Goal: Information Seeking & Learning: Find specific fact

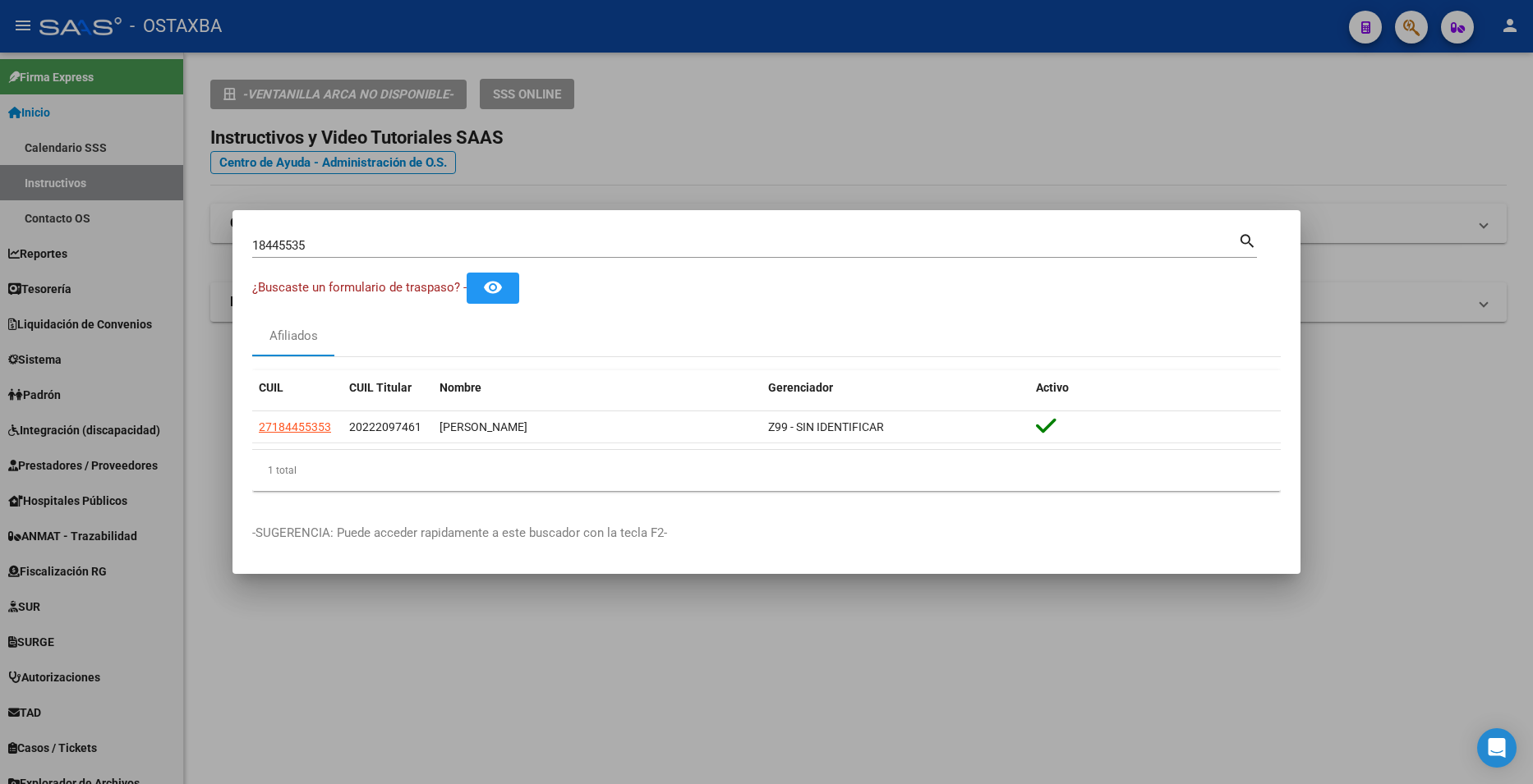
click at [961, 119] on div at bounding box center [766, 392] width 1533 height 784
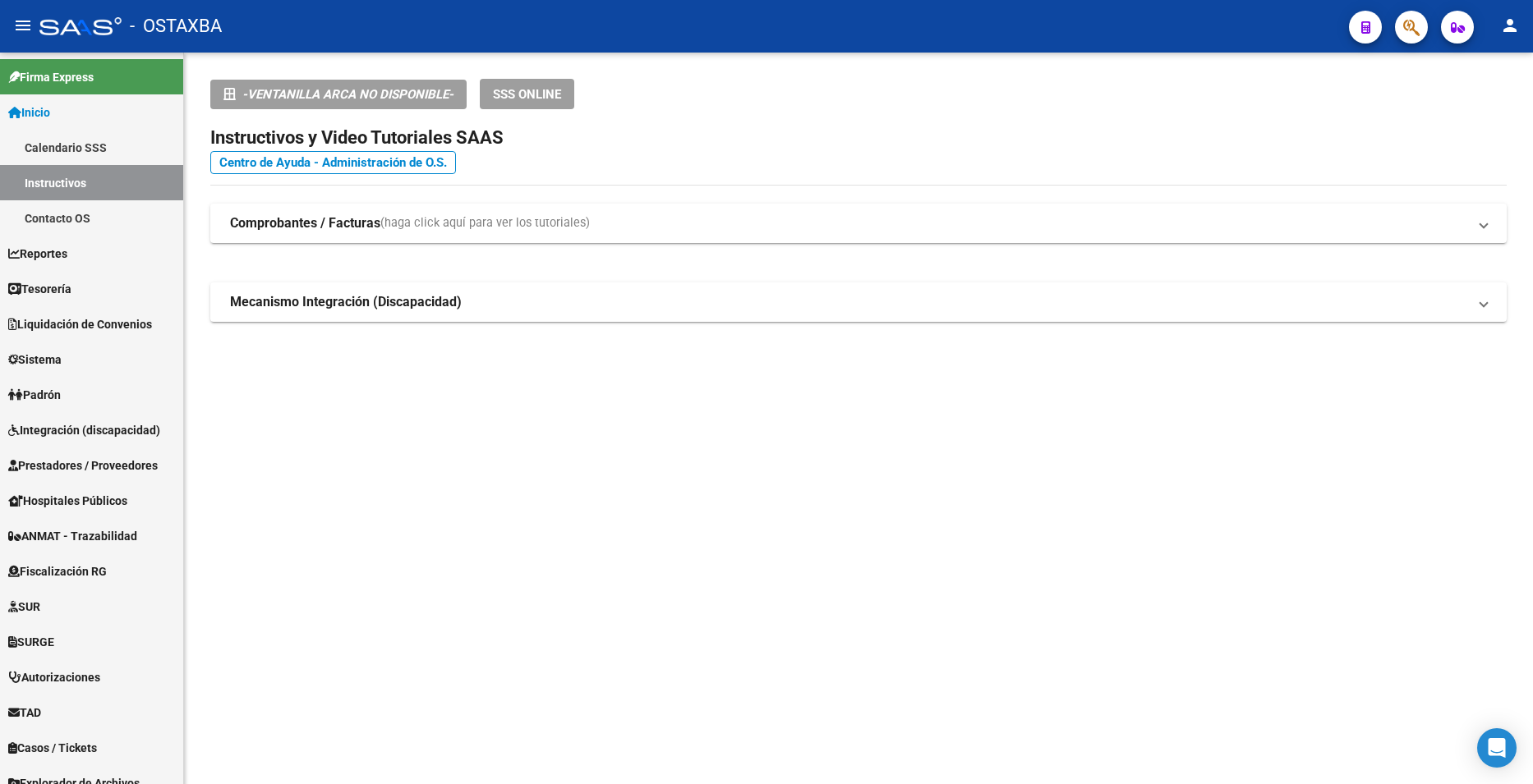
click at [961, 119] on app-root-component "-VENTANILLA ARCA NO DISPONIBLE- SSS ONLINE Instructivos y Video Tutoriales SAAS…" at bounding box center [858, 200] width 1296 height 243
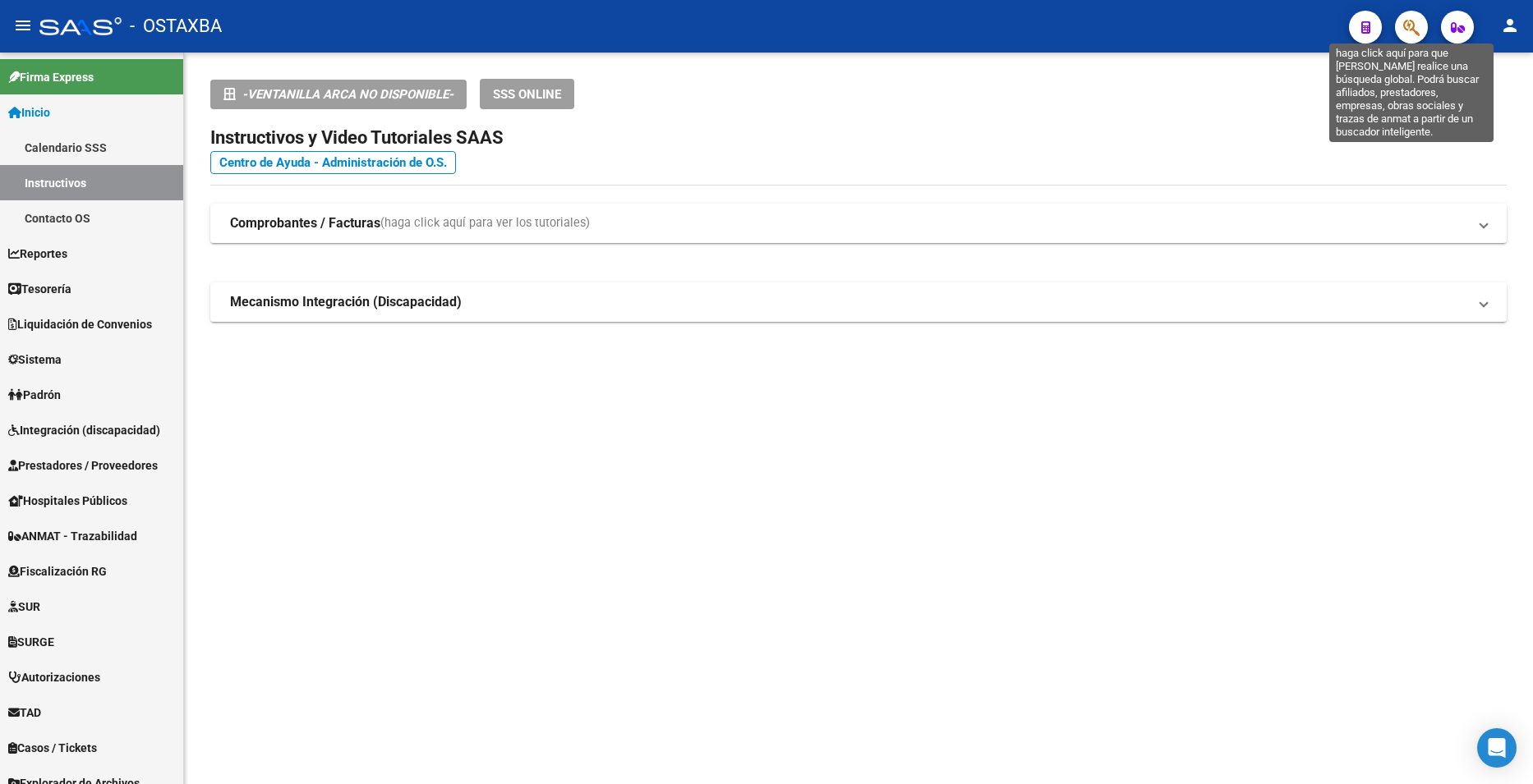
click at [1414, 34] on icon "button" at bounding box center [1412, 27] width 17 height 19
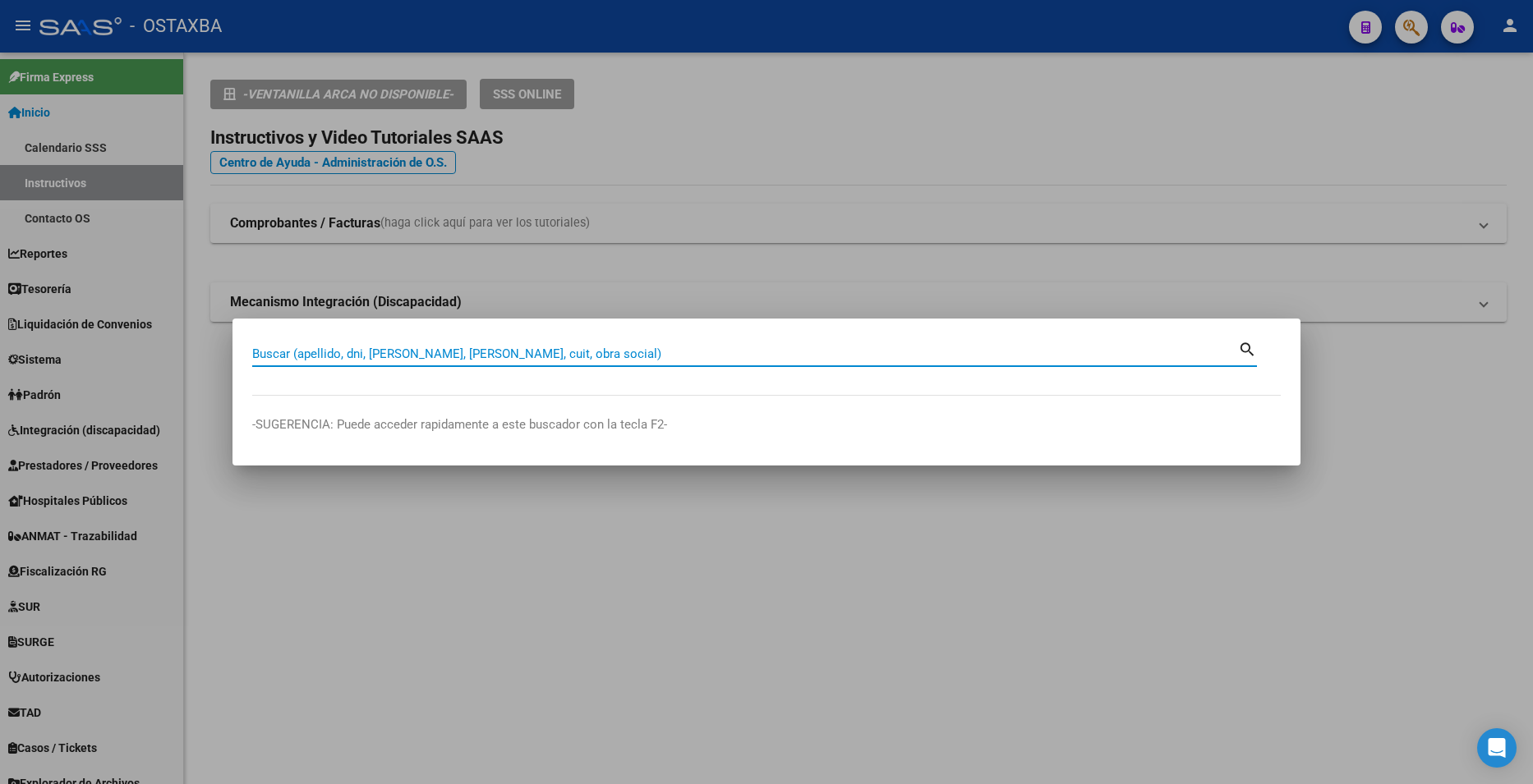
paste input "16198778"
type input "16198778"
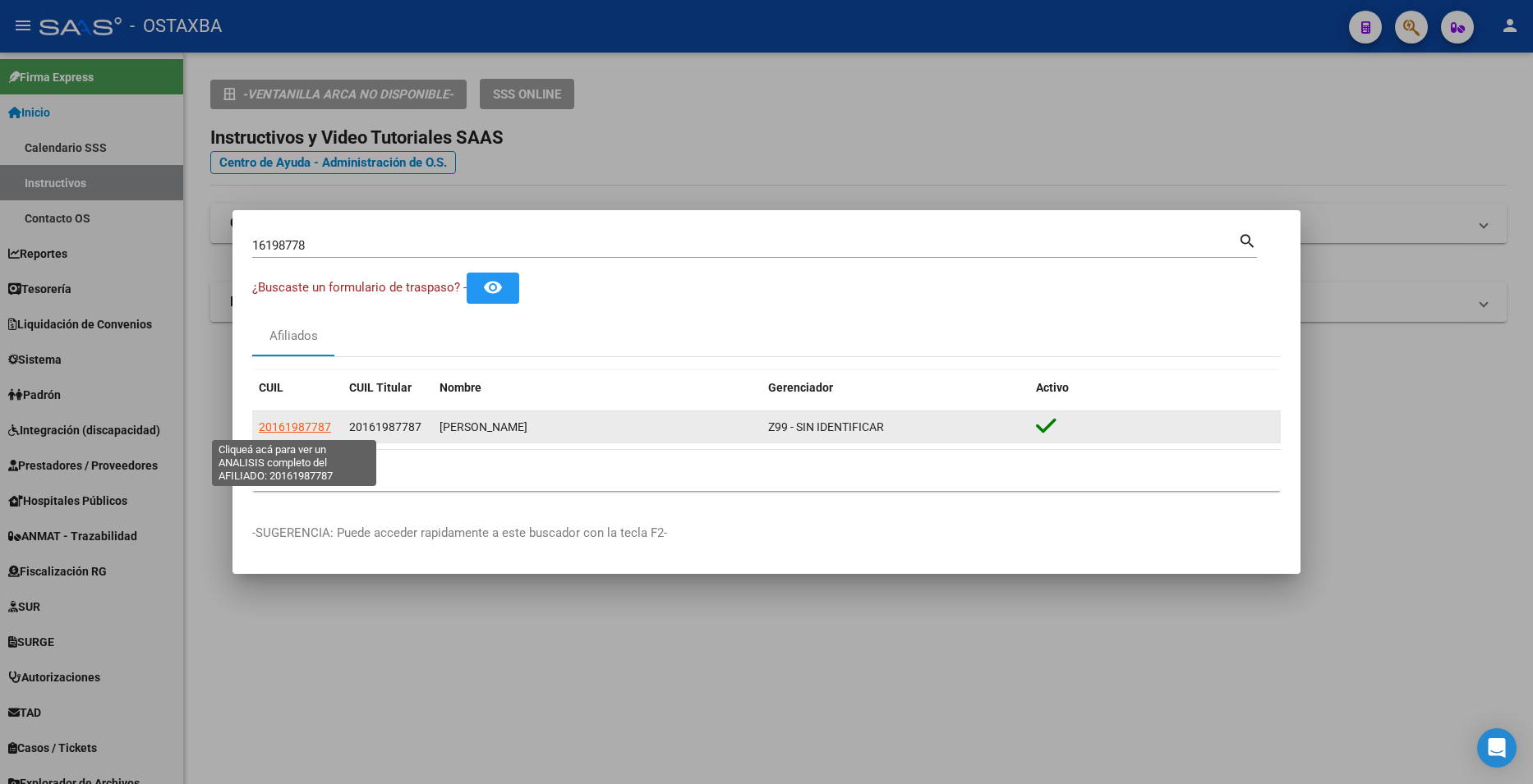
click at [317, 433] on span "20161987787" at bounding box center [294, 427] width 72 height 13
type textarea "20161987787"
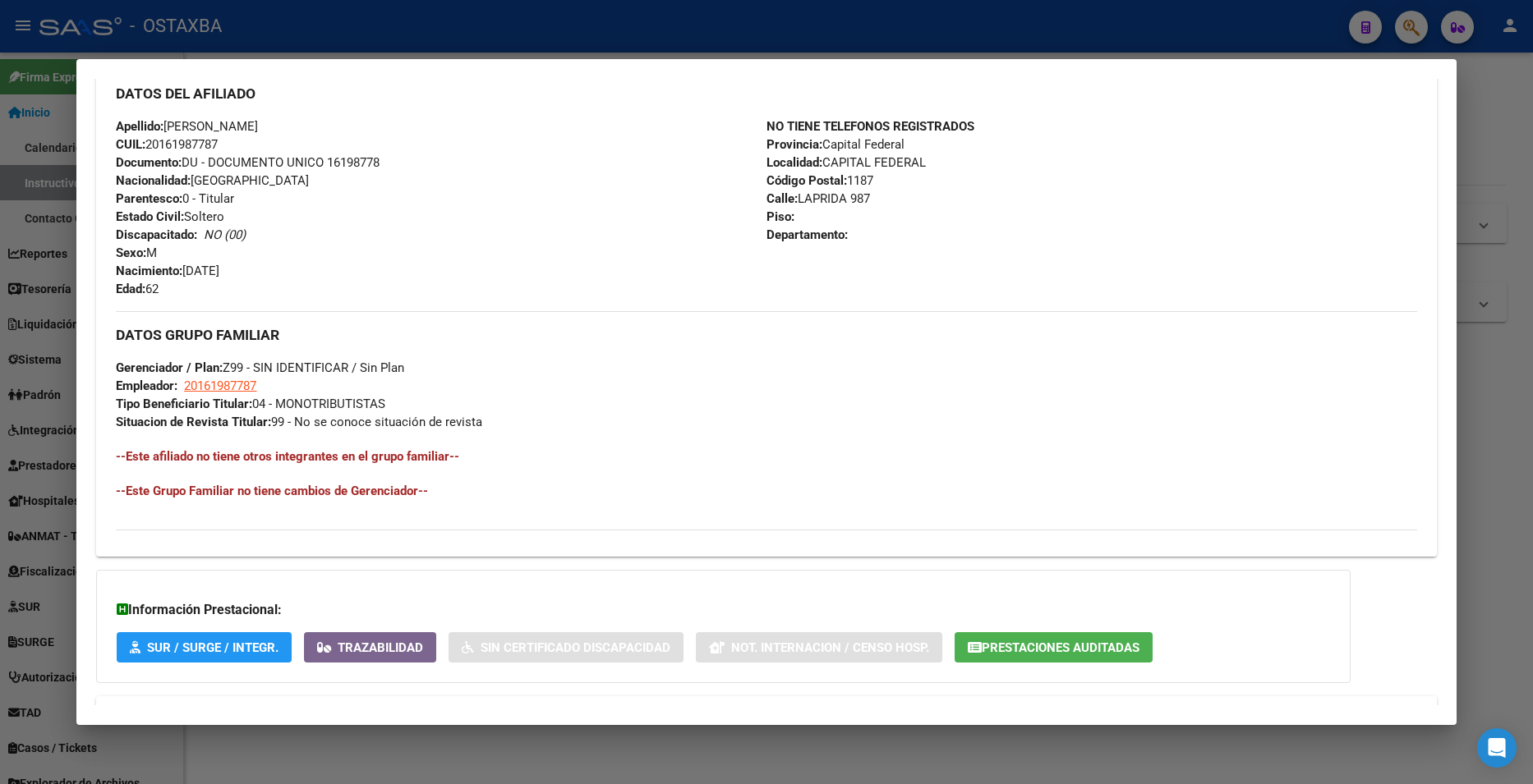
scroll to position [620, 0]
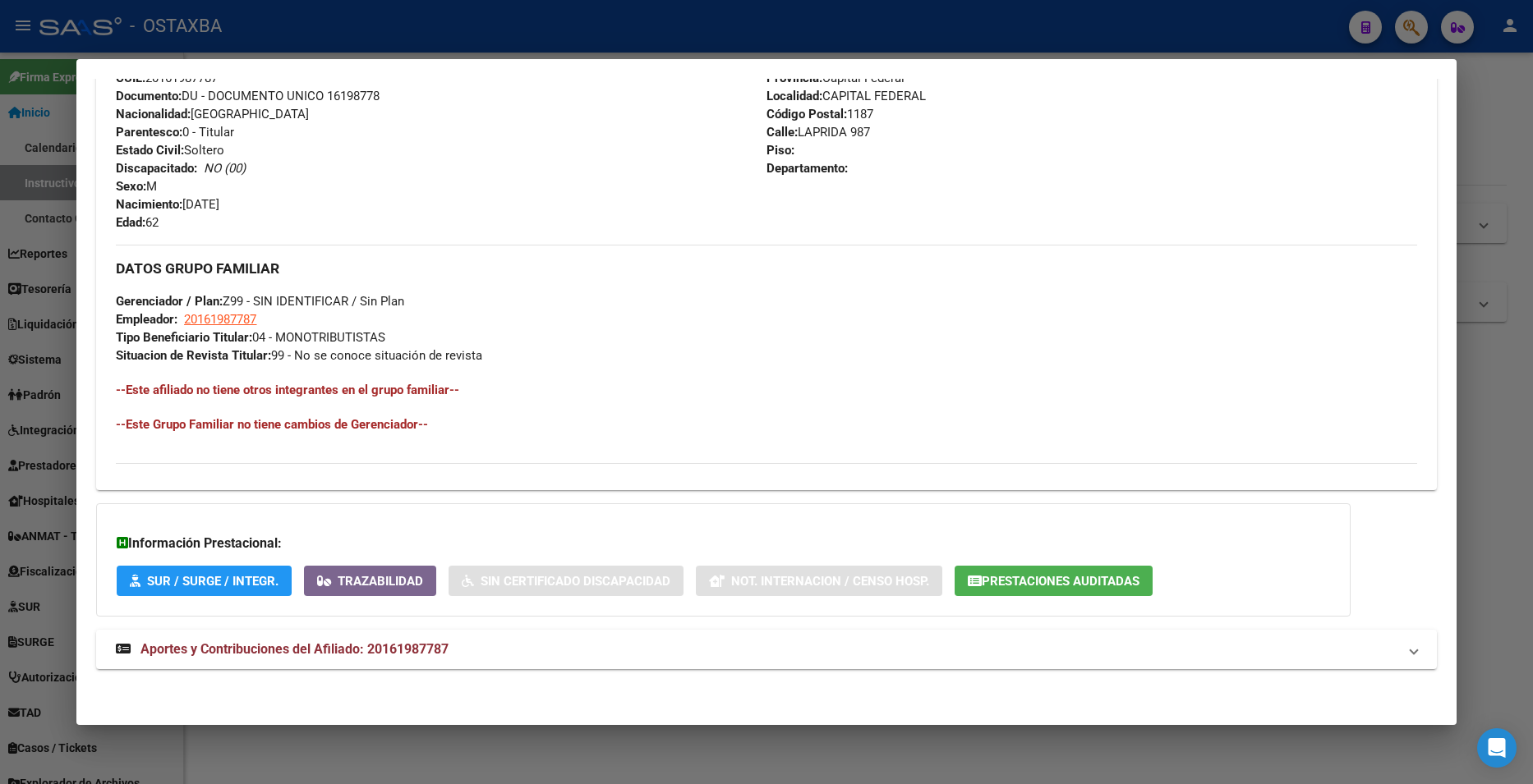
click at [467, 627] on div "DATOS PADRÓN ÁGIL: FUCHS PABLO TOMAS | ACTIVO | AFILIADO TITULAR Datos Personal…" at bounding box center [766, 103] width 1340 height 1171
click at [461, 639] on mat-panel-title "Aportes y Contribuciones del Afiliado: 20161987787" at bounding box center [755, 649] width 1280 height 20
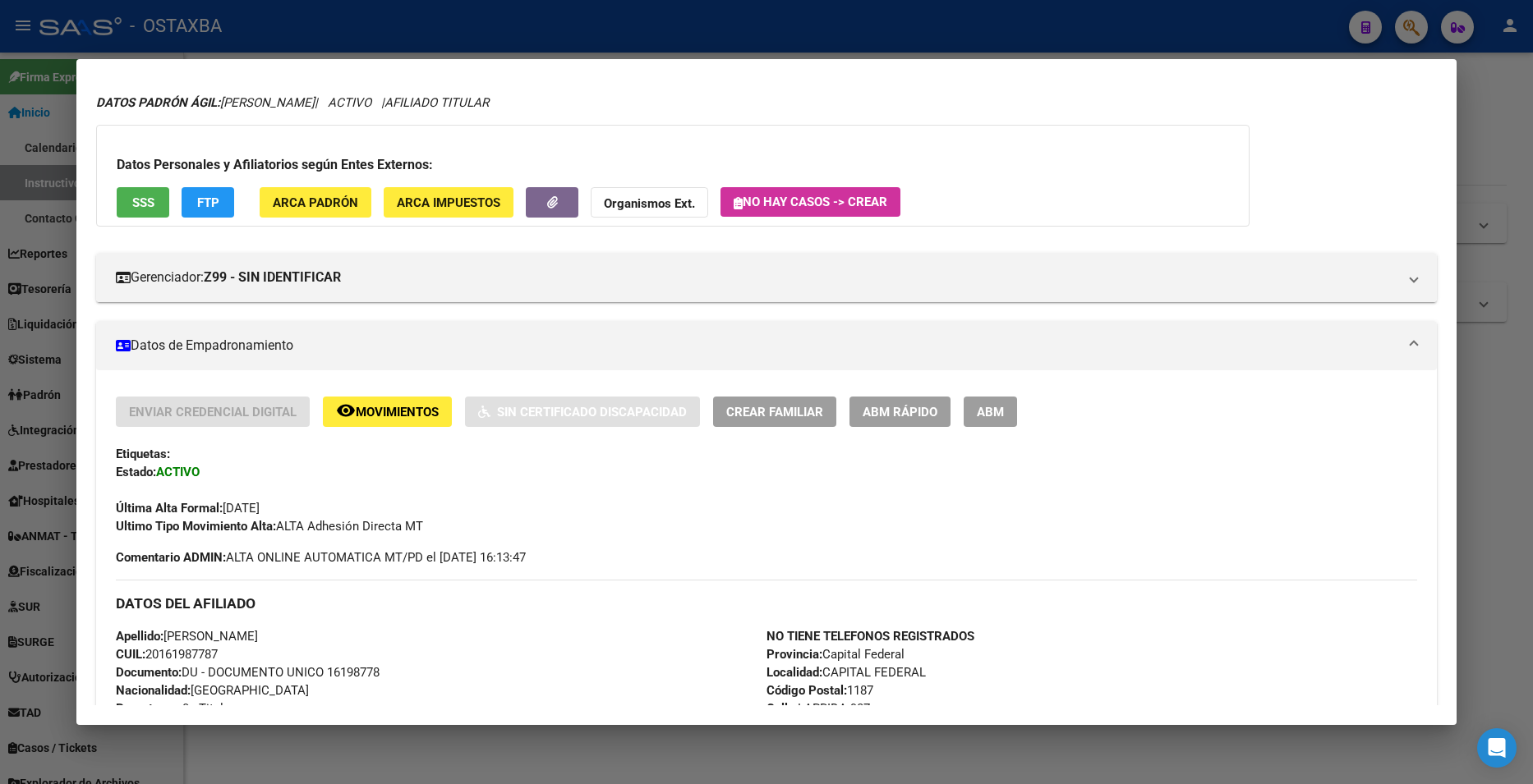
scroll to position [0, 0]
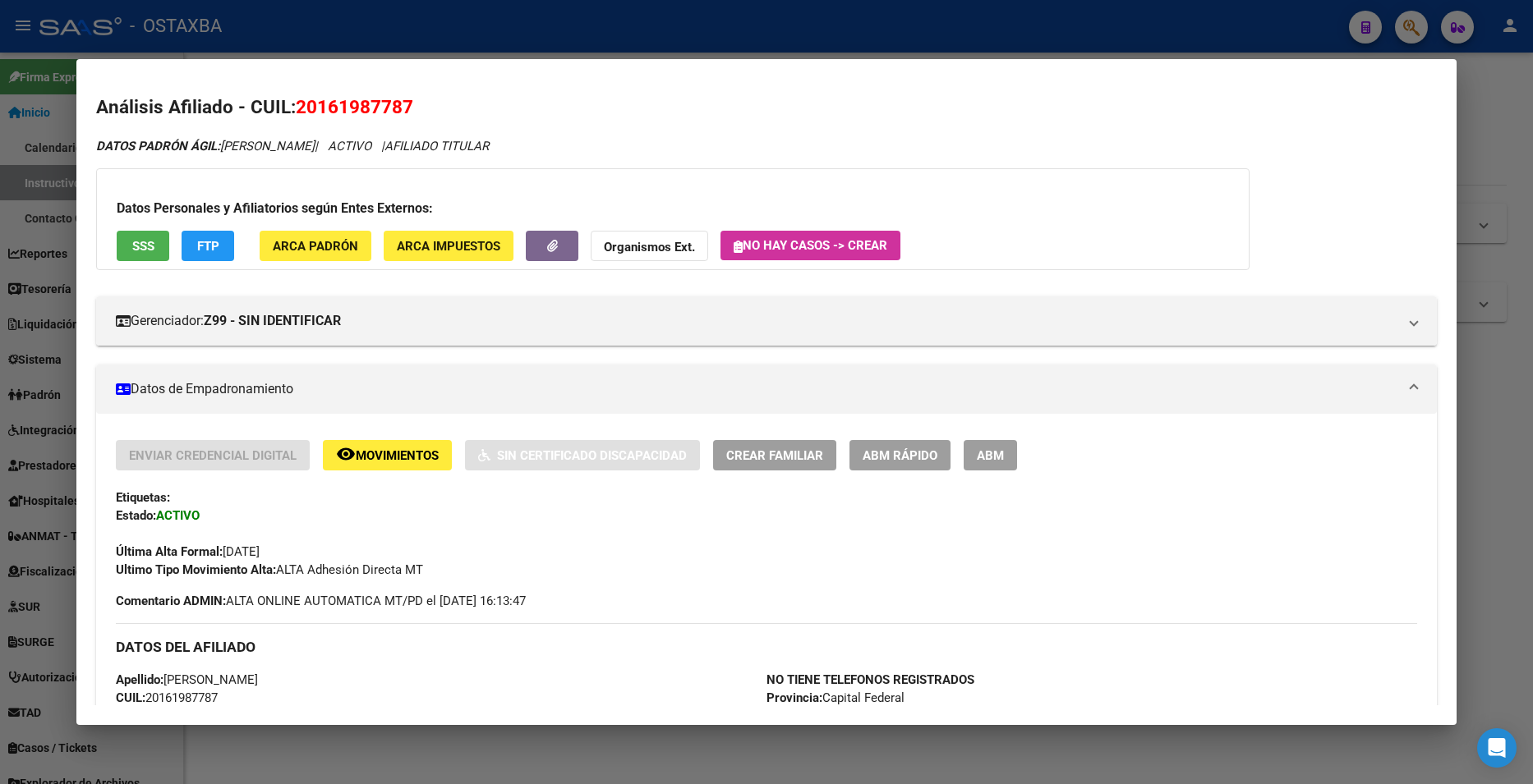
click at [676, 22] on div at bounding box center [766, 392] width 1533 height 784
click at [676, 22] on div "- OSTAXBA" at bounding box center [687, 27] width 1296 height 37
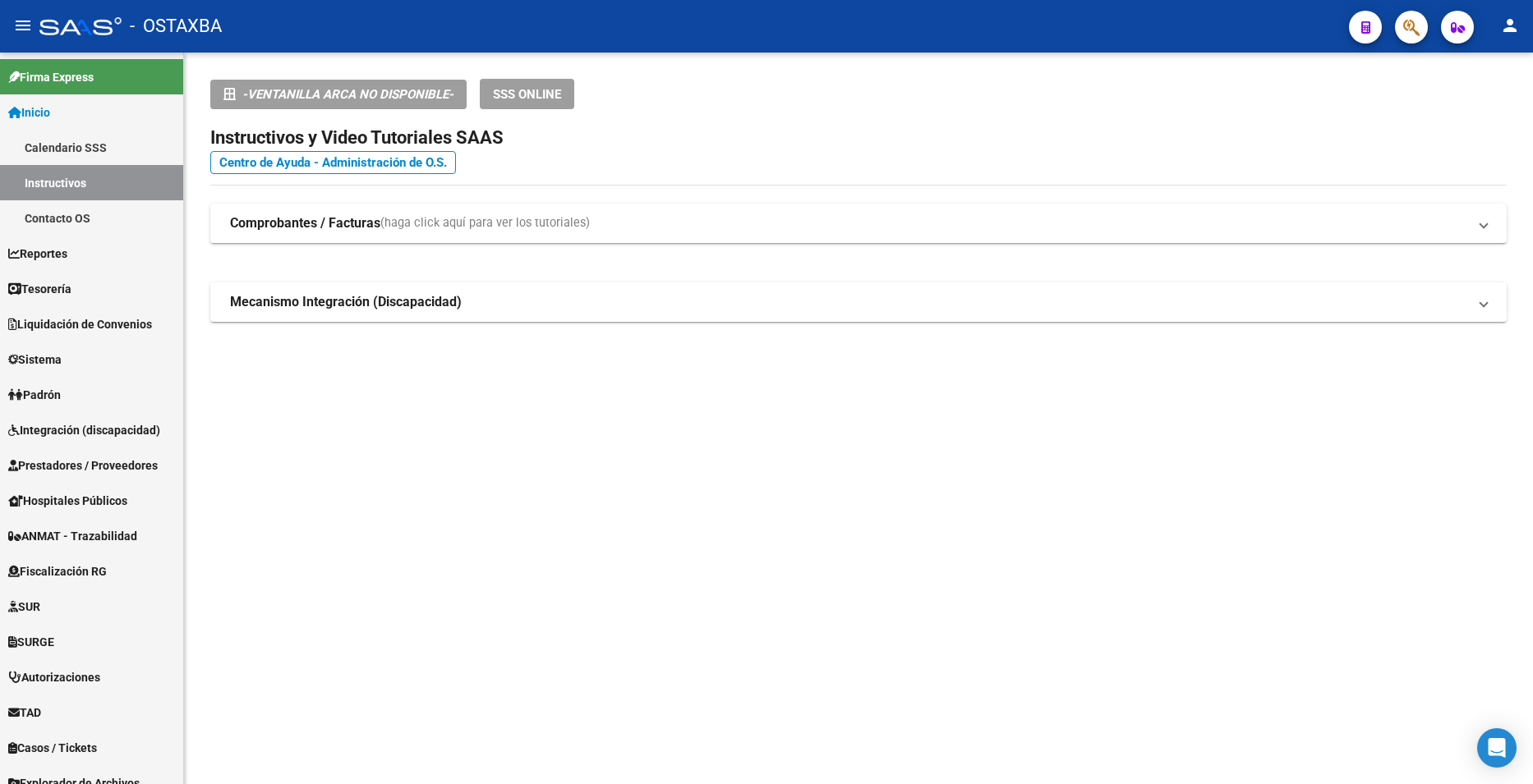
click at [1422, 28] on button "button" at bounding box center [1412, 27] width 33 height 33
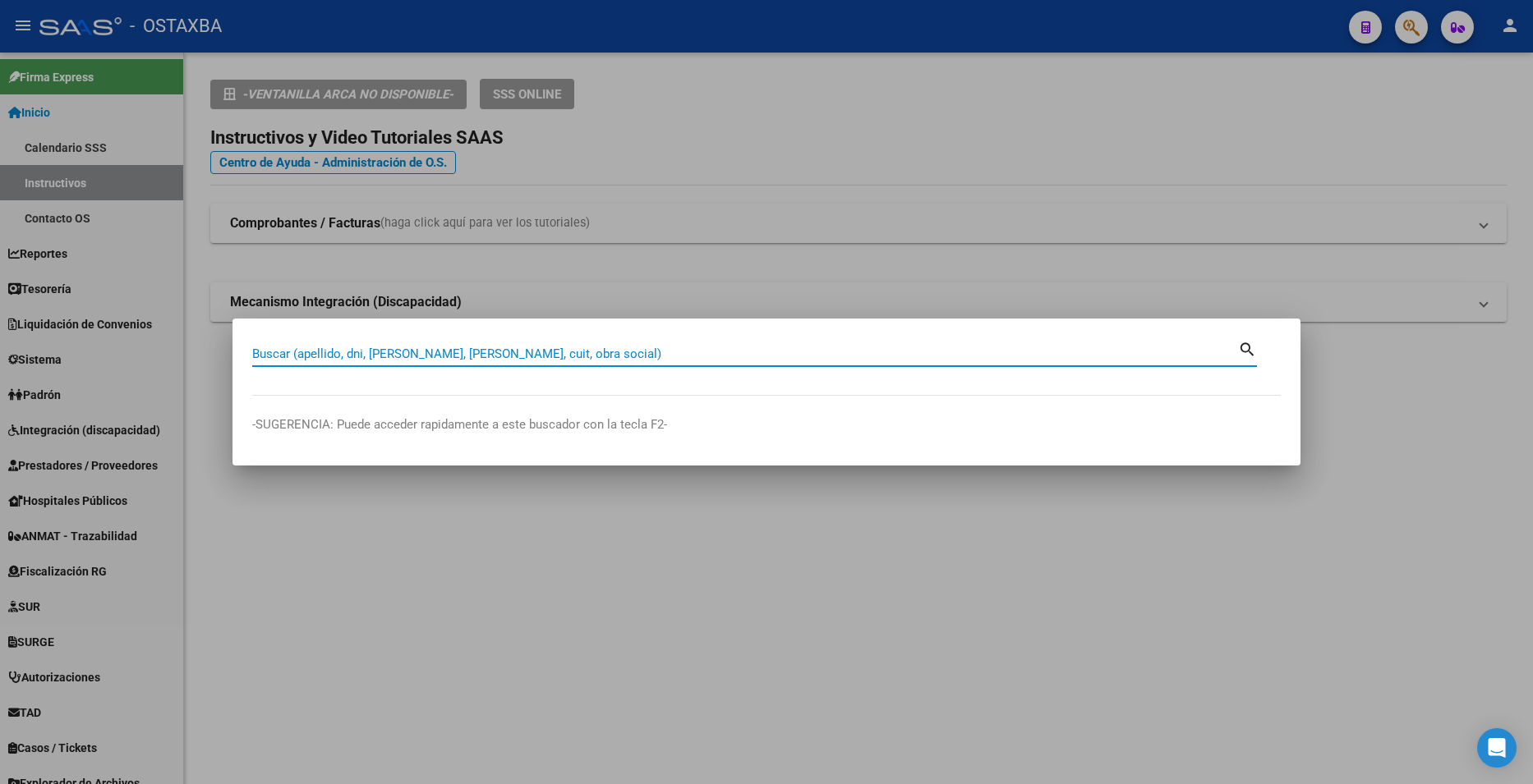
paste input "21532647"
type input "21532647"
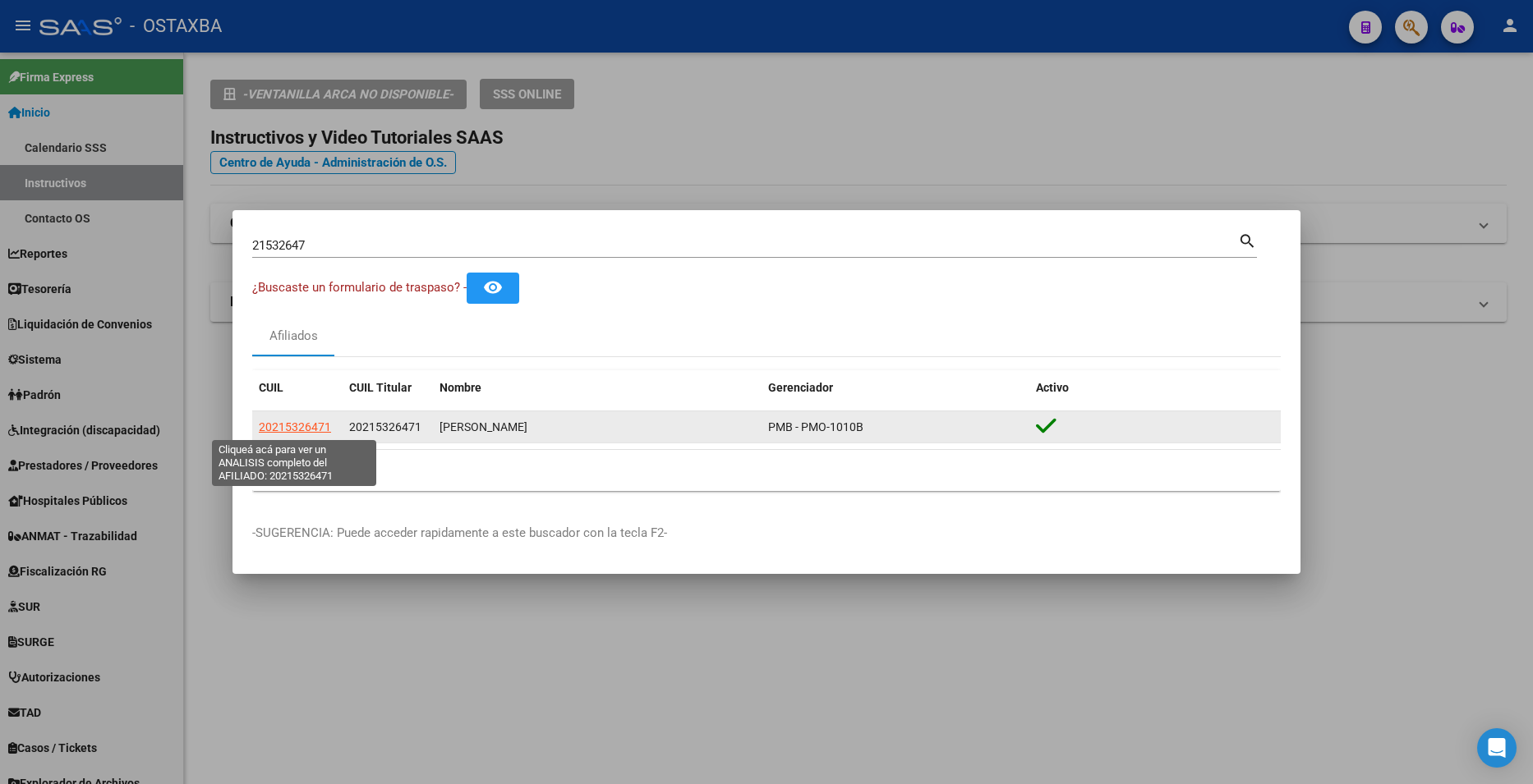
click at [318, 427] on span "20215326471" at bounding box center [294, 427] width 72 height 13
type textarea "20215326471"
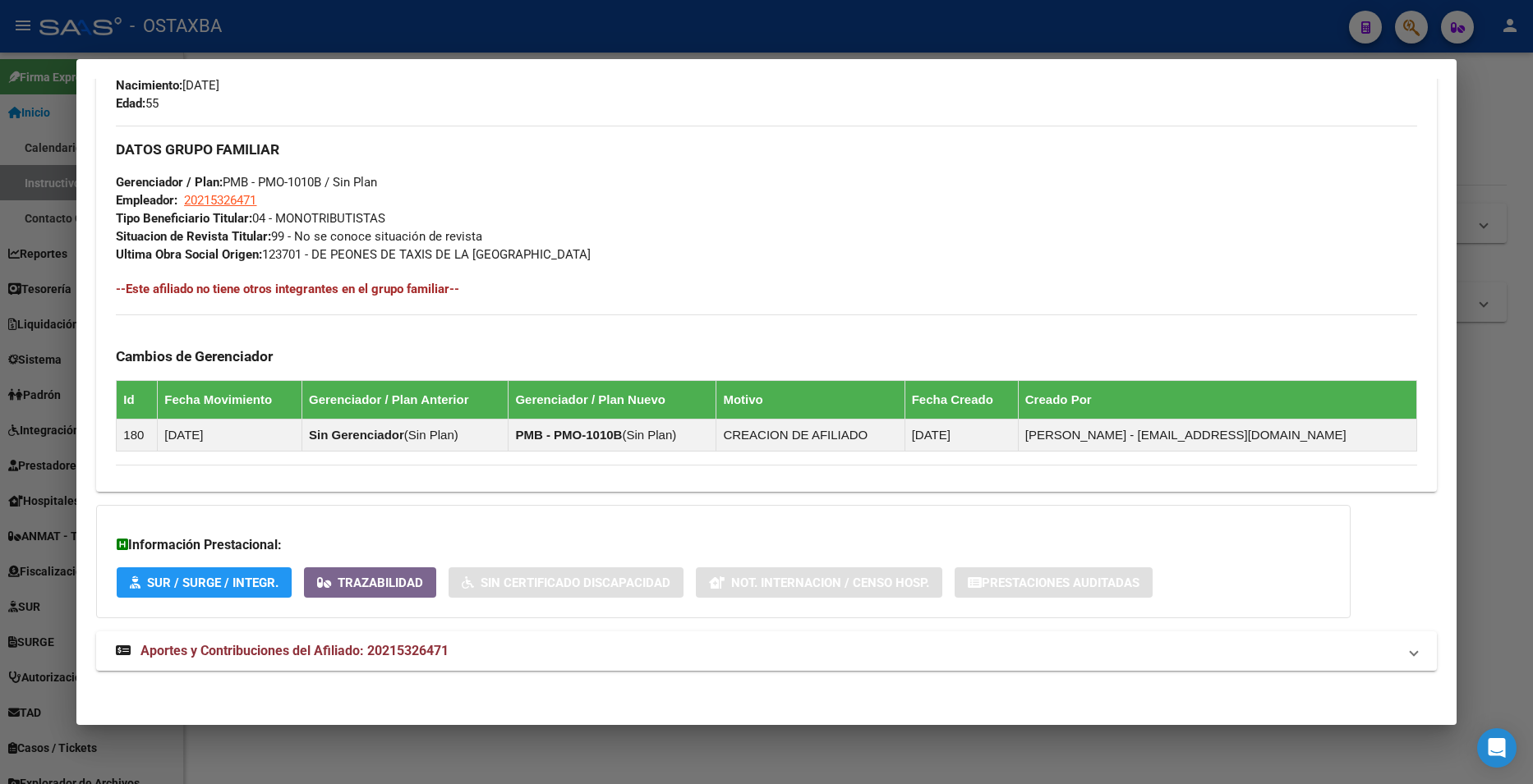
scroll to position [741, 0]
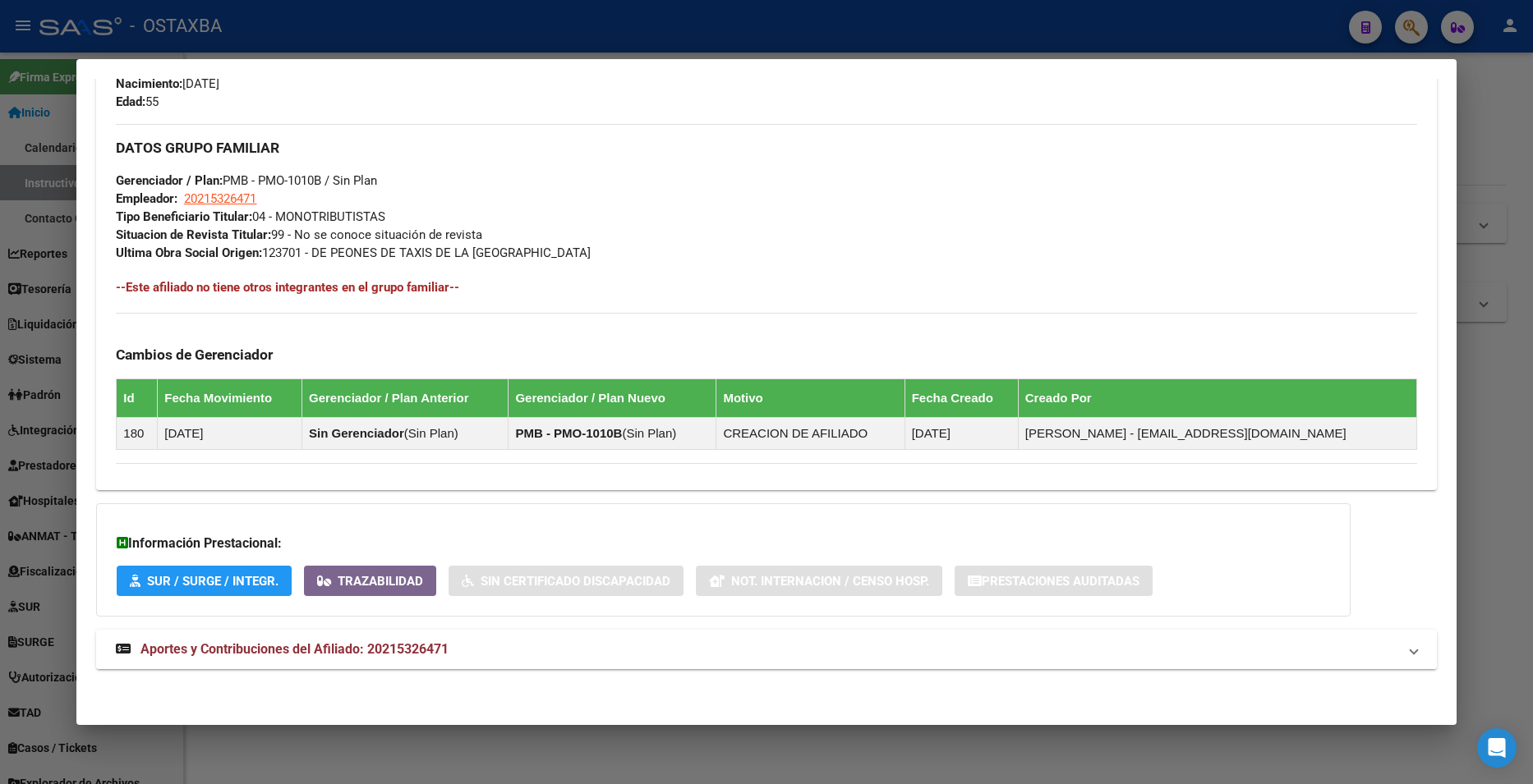
click at [377, 656] on span "Aportes y Contribuciones del Afiliado: 20215326471" at bounding box center [294, 649] width 308 height 16
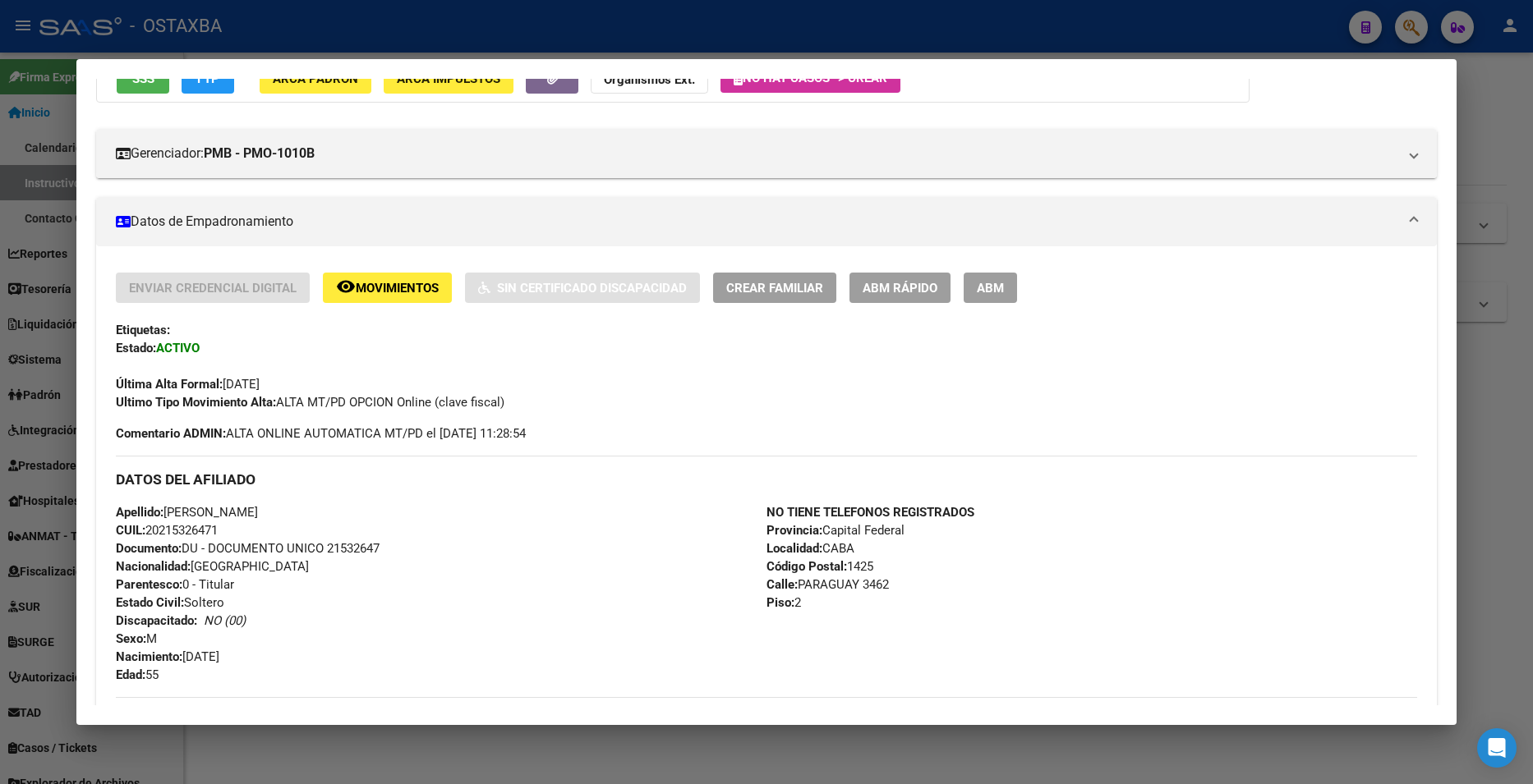
scroll to position [0, 0]
